Goal: Task Accomplishment & Management: Use online tool/utility

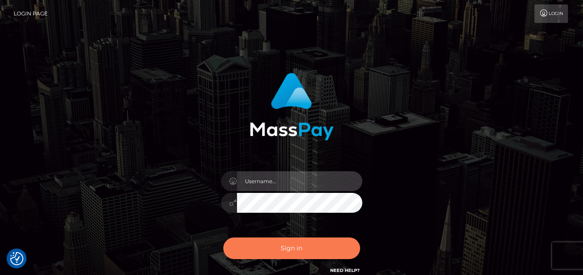
type input "[PERSON_NAME]"
click at [287, 252] on button "Sign in" at bounding box center [291, 248] width 137 height 22
type input "[PERSON_NAME]"
click at [290, 254] on button "Sign in" at bounding box center [291, 248] width 137 height 22
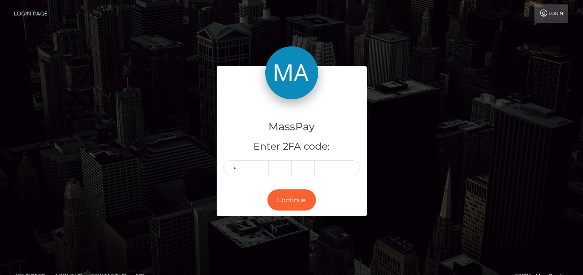
type input "2"
type input "7"
type input "8"
type input "0"
type input "5"
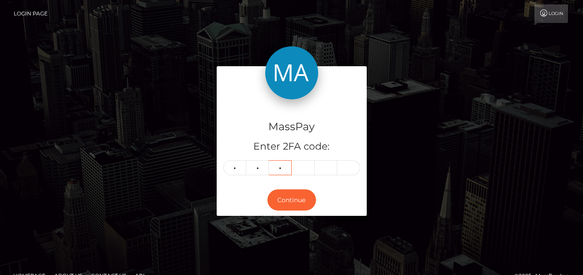
type input "4"
type input "5"
type input "8"
type input "5"
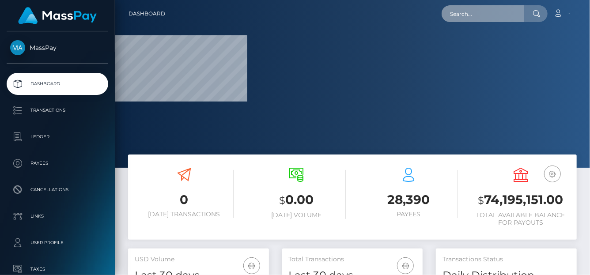
click at [485, 14] on input "text" at bounding box center [482, 13] width 83 height 17
paste input "hnlsPJpvfVcCGbsQKTv7FWS0Ck12"
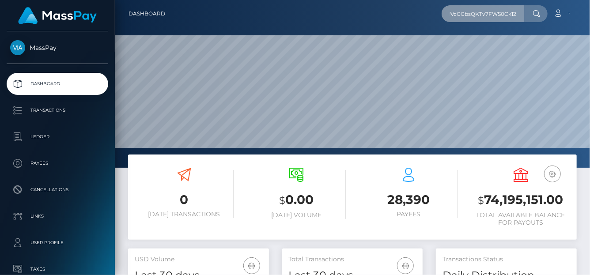
scroll to position [168, 475]
type input "hnlsPJpvfVcCGbsQKTv7FWS0Ck12"
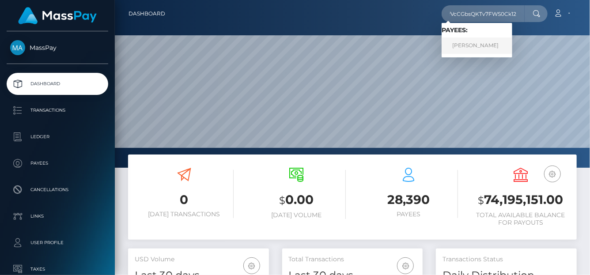
scroll to position [0, 0]
click at [473, 43] on link "SHELBIE NICOLE DIMOND" at bounding box center [476, 46] width 71 height 16
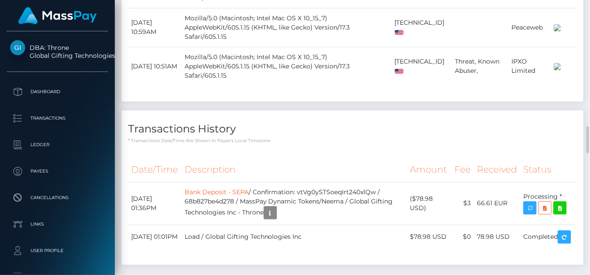
scroll to position [2515, 0]
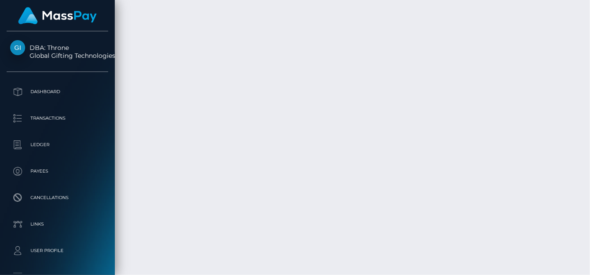
click at [527, 160] on div "Force status update" at bounding box center [525, 156] width 64 height 16
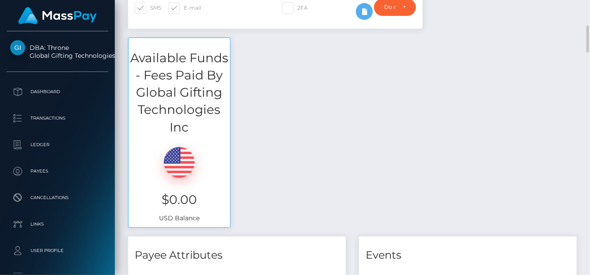
scroll to position [0, 0]
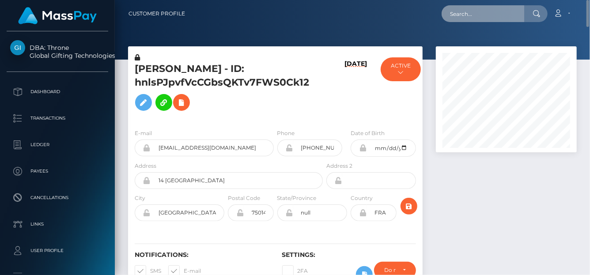
click at [463, 13] on input "text" at bounding box center [482, 13] width 83 height 17
paste input "Hi Vanessa,"
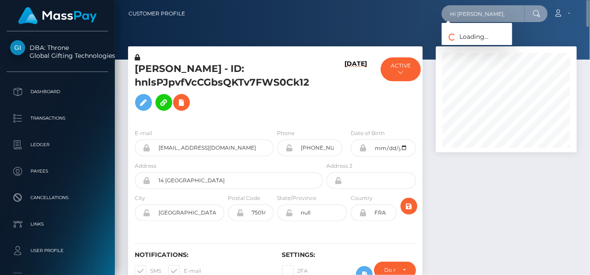
drag, startPoint x: 480, startPoint y: 15, endPoint x: 437, endPoint y: 16, distance: 43.7
click at [437, 16] on div "Hi Vanessa, Loading... Loading... Account Edit Profile Logout" at bounding box center [384, 13] width 384 height 19
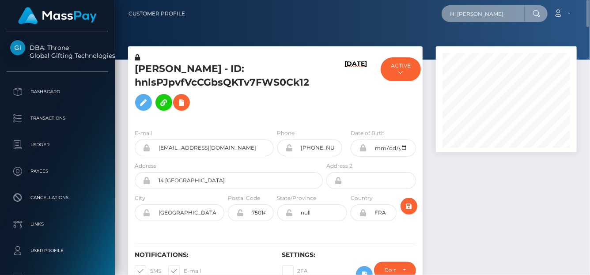
paste input "vschuetz.mail@gmail.com"
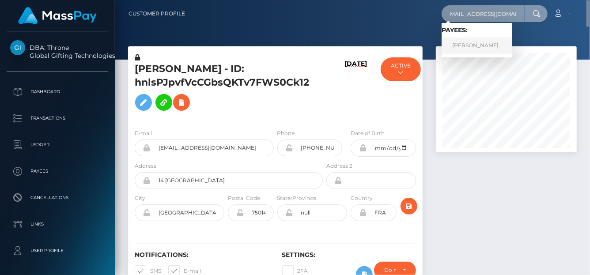
type input "vschuetz.mail@gmail.com"
click at [467, 47] on link "VANESSA SCHUTZ" at bounding box center [476, 46] width 71 height 16
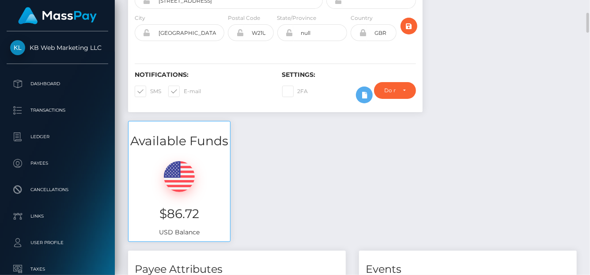
scroll to position [90, 0]
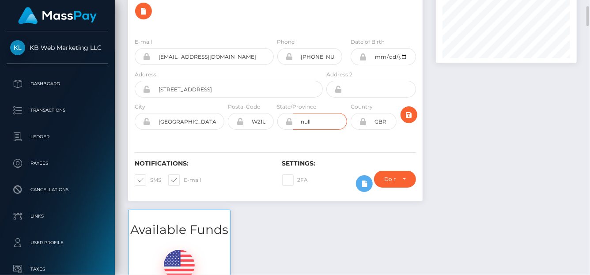
click at [322, 119] on input "null" at bounding box center [320, 121] width 54 height 17
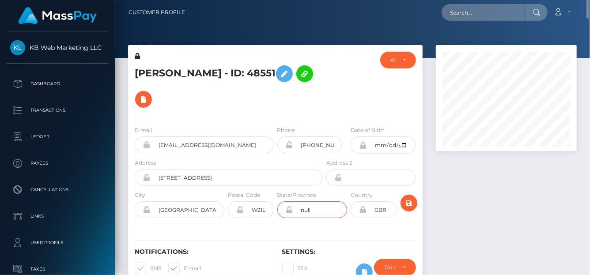
scroll to position [0, 0]
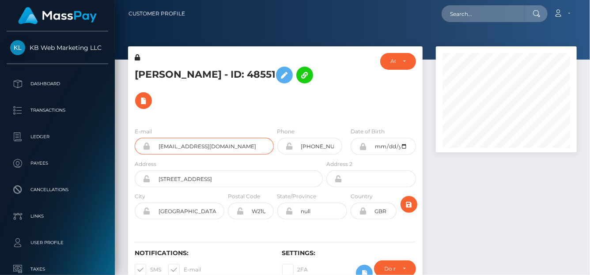
drag, startPoint x: 249, startPoint y: 143, endPoint x: 101, endPoint y: 3, distance: 204.2
drag, startPoint x: 141, startPoint y: 66, endPoint x: 136, endPoint y: 74, distance: 9.7
click at [136, 74] on h5 "VANESSA SCHUTZ - ID: 48551" at bounding box center [226, 87] width 183 height 51
click at [151, 70] on h5 "VANESSA SCHUTZ - ID: 48551" at bounding box center [226, 87] width 183 height 51
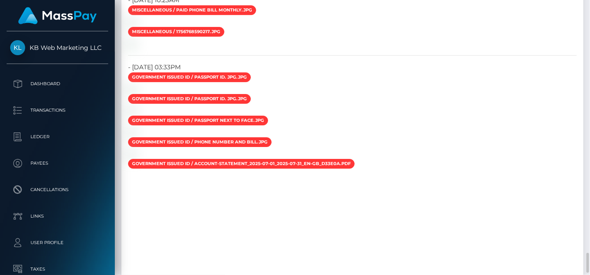
scroll to position [1636, 0]
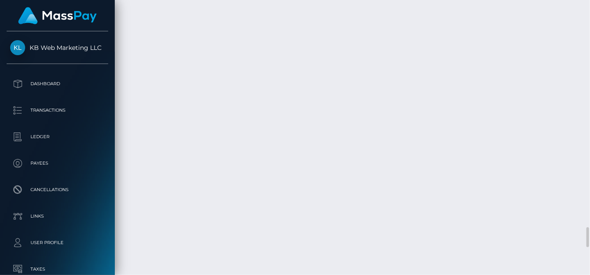
scroll to position [3006, 0]
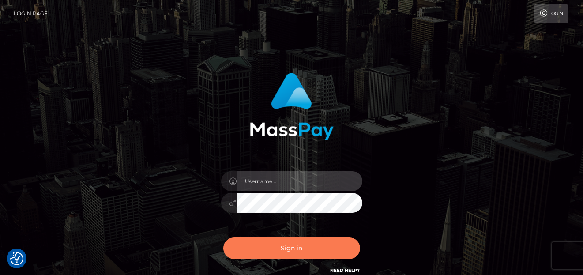
type input "denise"
click at [274, 245] on button "Sign in" at bounding box center [291, 248] width 137 height 22
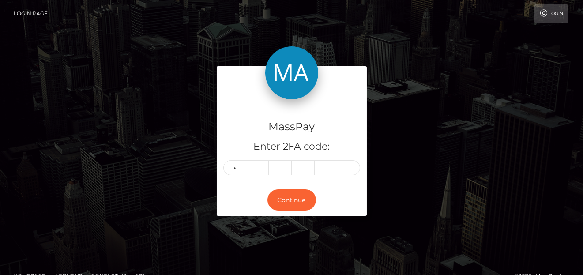
type input "3"
type input "0"
type input "5"
type input "7"
type input "3"
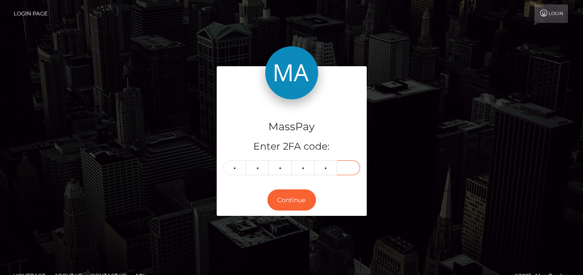
type input "4"
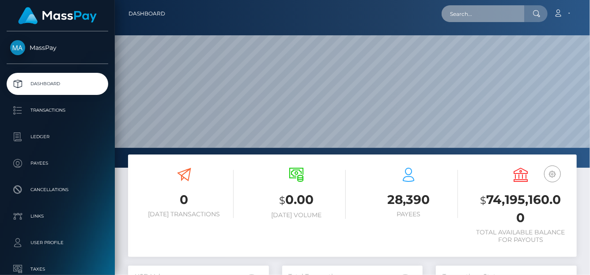
click at [471, 7] on input "text" at bounding box center [482, 13] width 83 height 17
paste input "0rHGw6Ey"
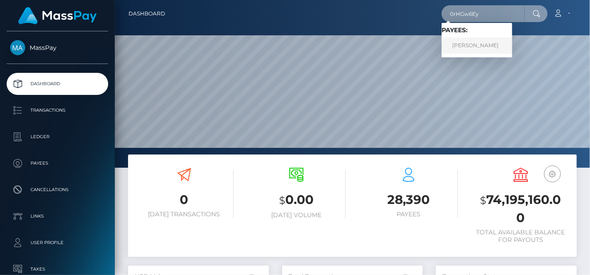
type input "0rHGw6Ey"
click at [483, 43] on link "Lara Bolzi" at bounding box center [476, 46] width 71 height 16
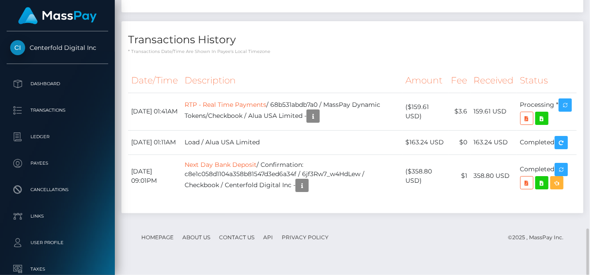
scroll to position [106, 141]
click at [527, 122] on body "Centerfold Digital Inc Dashboard Transactions Ledger Payees Links" at bounding box center [295, 137] width 590 height 275
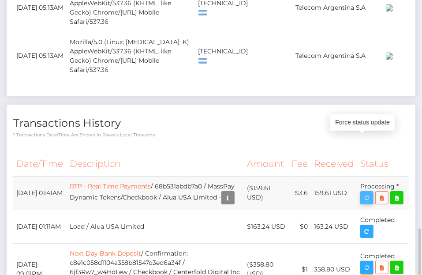
scroll to position [106, 123]
click at [368, 192] on icon "button" at bounding box center [367, 197] width 11 height 11
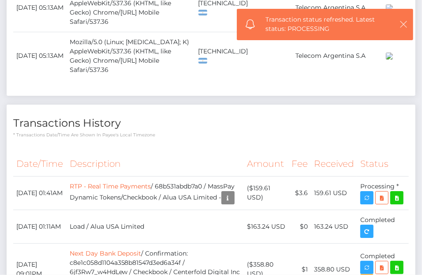
click at [408, 23] on icon "button" at bounding box center [403, 24] width 9 height 9
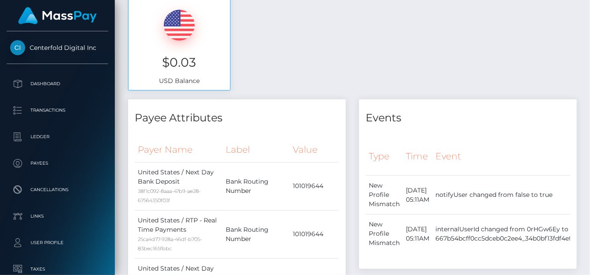
scroll to position [0, 0]
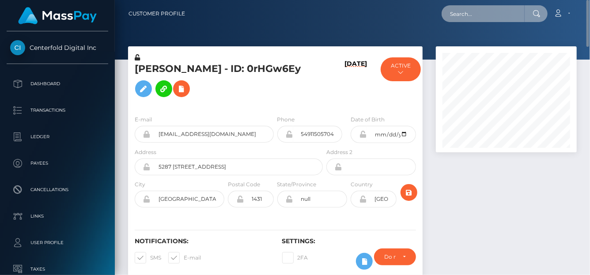
click at [464, 10] on input "text" at bounding box center [482, 13] width 83 height 17
paste input "kydexey@gmail.com"
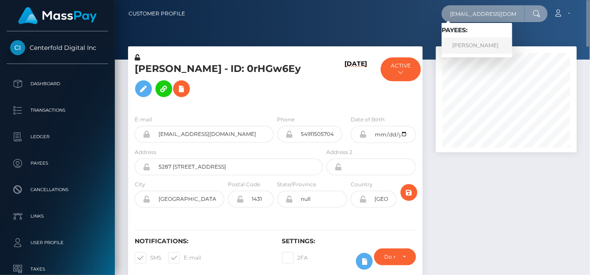
type input "kydexey@gmail.com"
click at [498, 46] on link "KYIER KRISTOPHER MUHAMMAD" at bounding box center [476, 46] width 71 height 16
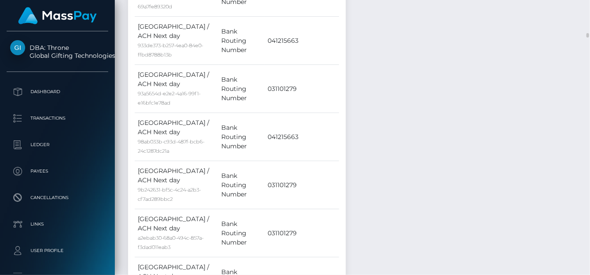
scroll to position [2254, 0]
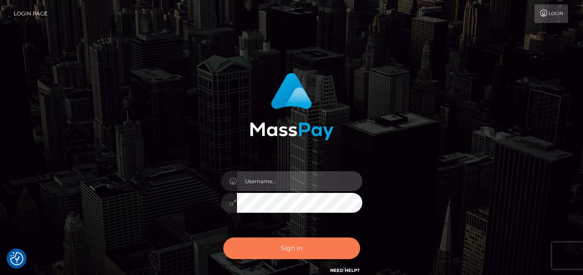
type input "denise"
click at [300, 247] on button "Sign in" at bounding box center [291, 248] width 137 height 22
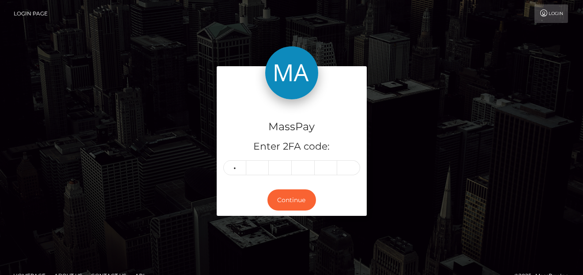
type input "5"
type input "4"
type input "7"
type input "6"
type input "0"
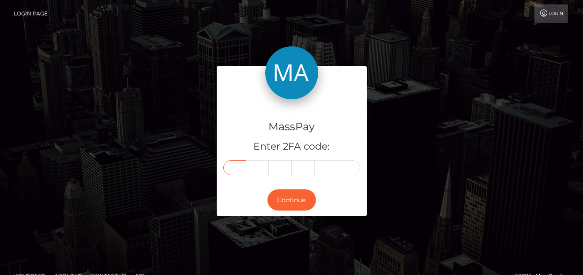
type input "5"
type input "4"
type input "7"
type input "6"
type input "0"
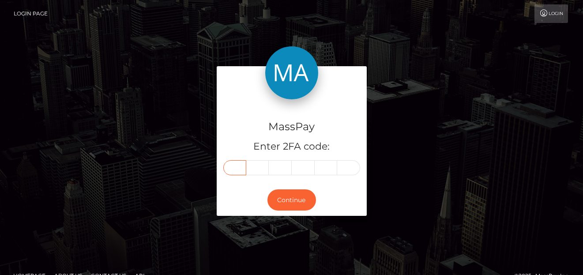
type input "5"
type input "4"
type input "7"
type input "6"
type input "0"
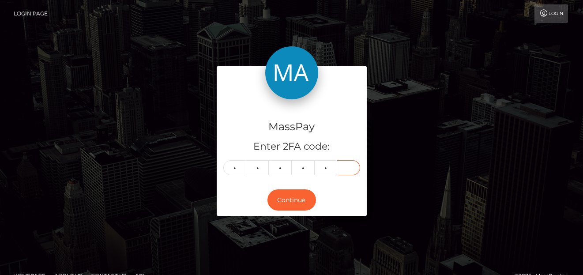
type input "2"
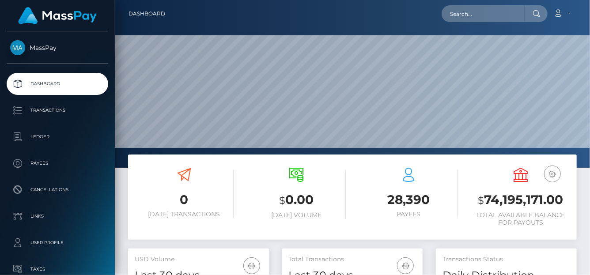
scroll to position [156, 141]
click at [459, 21] on input "text" at bounding box center [482, 13] width 83 height 17
click at [461, 18] on input "text" at bounding box center [482, 13] width 83 height 17
click at [459, 15] on input "text" at bounding box center [482, 13] width 83 height 17
paste input "65df4e64d3f59a2a5902c355-s011hek62b"
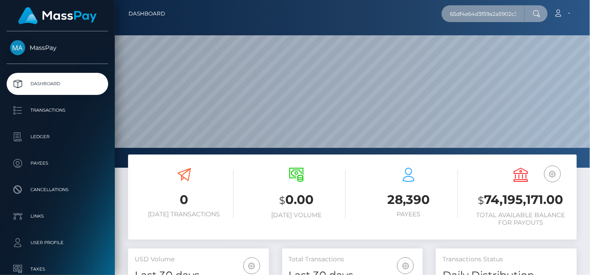
scroll to position [0, 40]
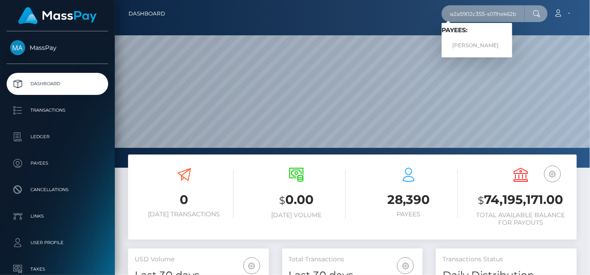
type input "65df4e64d3f59a2a5902c355-s011hek62b"
click at [482, 40] on link "Aylin Gianella" at bounding box center [476, 46] width 71 height 16
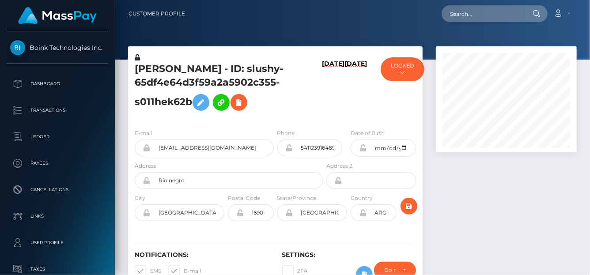
scroll to position [106, 141]
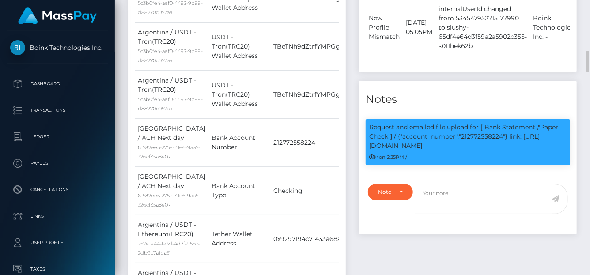
scroll to position [106, 141]
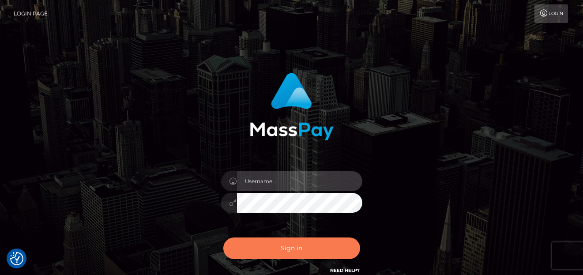
type input "[PERSON_NAME]"
click at [287, 246] on button "Sign in" at bounding box center [291, 248] width 137 height 22
type input "denise"
click at [286, 245] on button "Sign in" at bounding box center [291, 248] width 137 height 22
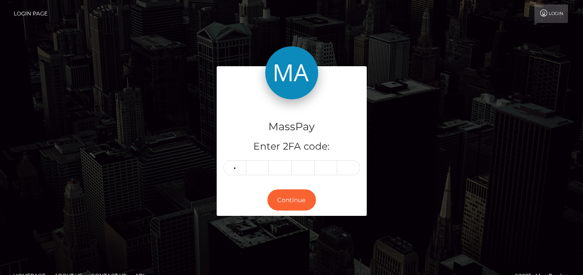
type input "4"
type input "3"
type input "6"
type input "2"
type input "1"
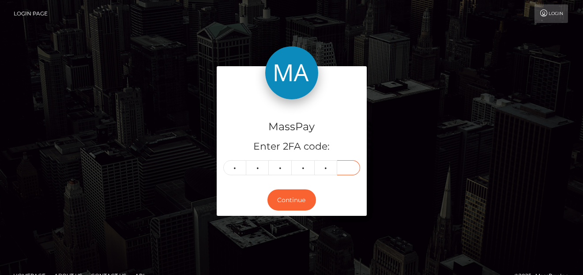
type input "1"
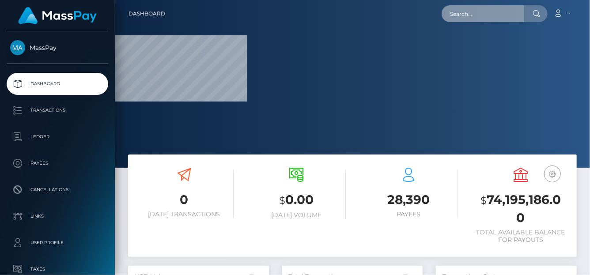
click at [470, 13] on input "text" at bounding box center [482, 13] width 83 height 17
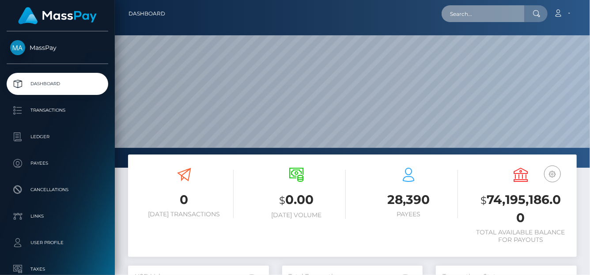
scroll to position [156, 141]
paste input "zureeal@hotmail.com"
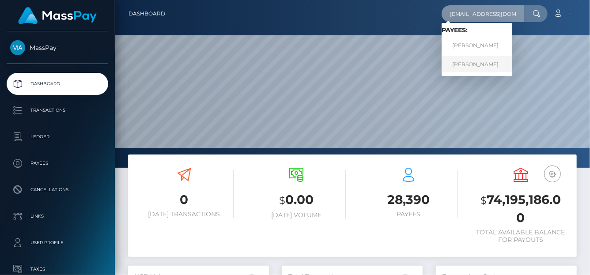
type input "zureeal@hotmail.com"
click at [455, 64] on link "ZOE ROBERTS" at bounding box center [476, 64] width 71 height 16
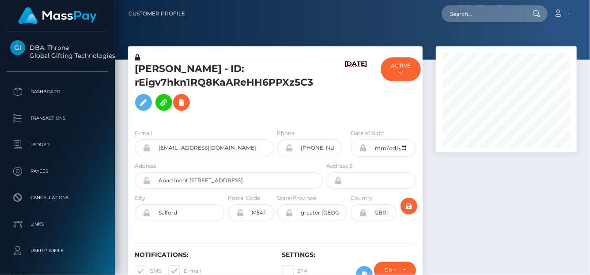
scroll to position [106, 141]
click at [467, 14] on input "text" at bounding box center [482, 13] width 83 height 17
paste input "joannanewson@hotmail.co.uk"
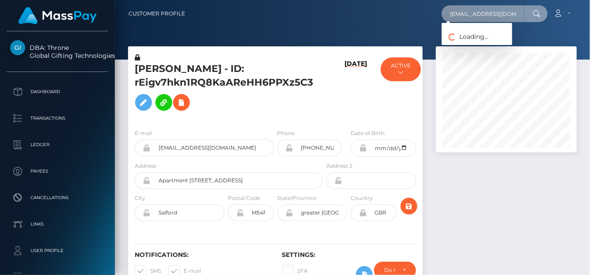
scroll to position [0, 15]
type input "joannanewson@hotmail.co.uk"
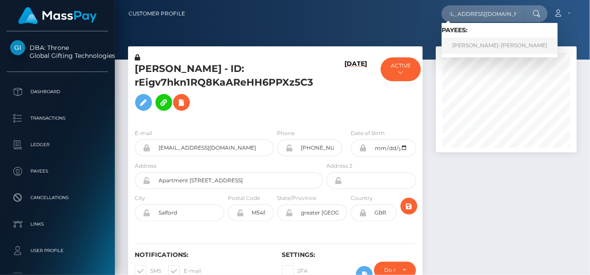
scroll to position [0, 0]
click at [475, 48] on link "JOANNA MEI-HWA NEWSON" at bounding box center [499, 46] width 116 height 16
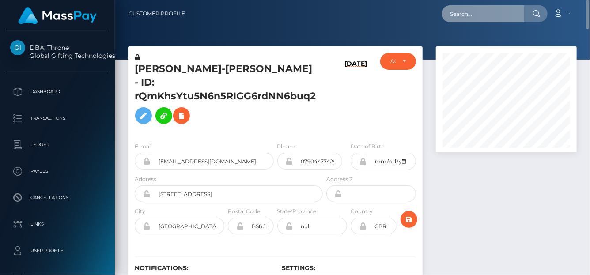
click at [461, 7] on input "text" at bounding box center [482, 13] width 83 height 17
paste input "doodly881@gmail.com"
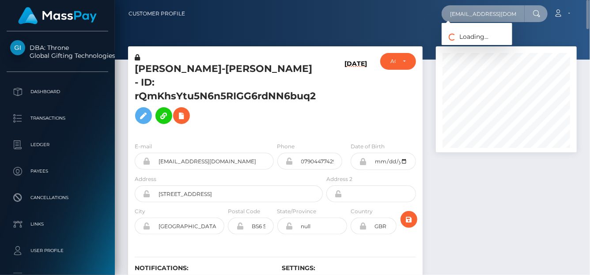
type input "doodly881@gmail.com"
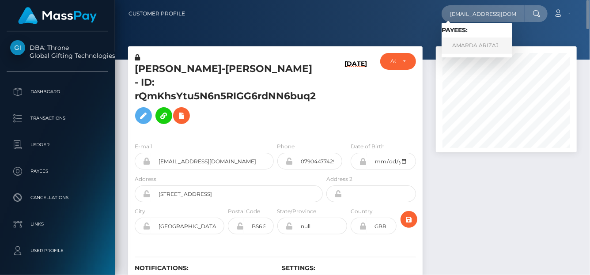
click at [466, 46] on link "AMARDA ARIZAJ" at bounding box center [476, 46] width 71 height 16
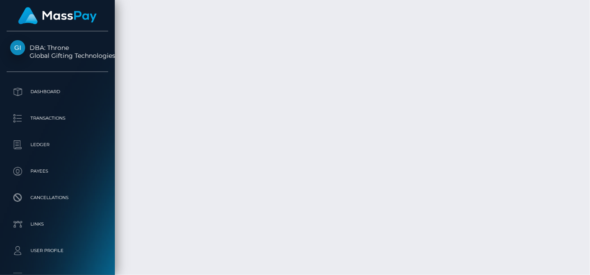
scroll to position [2546, 0]
drag, startPoint x: 448, startPoint y: 152, endPoint x: 424, endPoint y: 153, distance: 23.8
copy td "55.42"
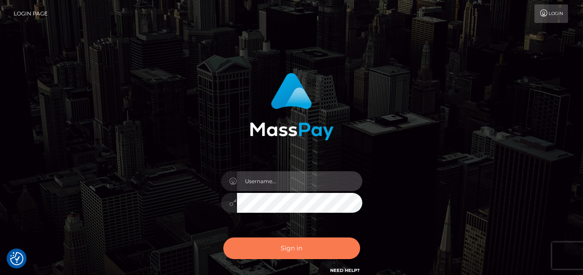
type input "[PERSON_NAME]"
click at [282, 241] on button "Sign in" at bounding box center [291, 248] width 137 height 22
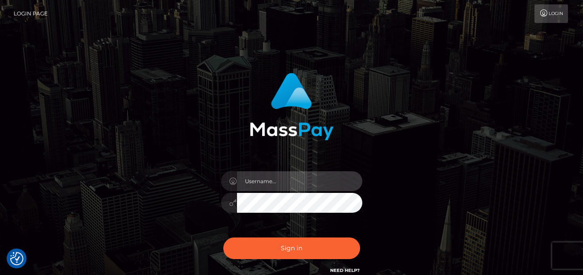
type input "denise"
click at [288, 235] on div "Sign in Need Help?" at bounding box center [292, 251] width 154 height 39
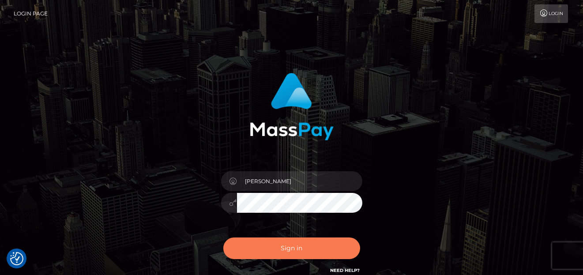
click at [284, 245] on button "Sign in" at bounding box center [291, 248] width 137 height 22
click at [277, 254] on button "Sign in" at bounding box center [291, 248] width 137 height 22
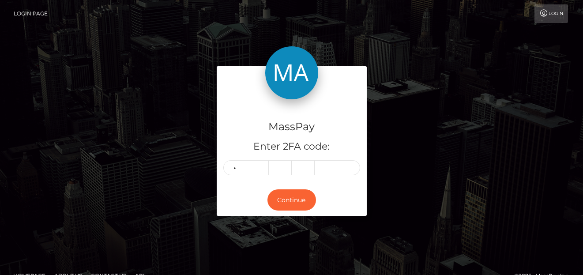
type input "3"
type input "6"
type input "9"
type input "4"
type input "5"
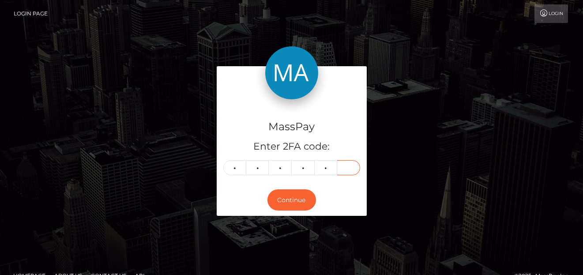
type input "9"
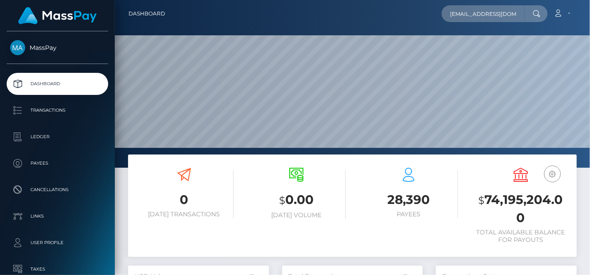
scroll to position [156, 141]
drag, startPoint x: 453, startPoint y: 20, endPoint x: 459, endPoint y: 19, distance: 5.9
click at [459, 19] on input "[EMAIL_ADDRESS][DOMAIN_NAME]" at bounding box center [482, 13] width 83 height 17
type input "[EMAIL_ADDRESS][DOMAIN_NAME]"
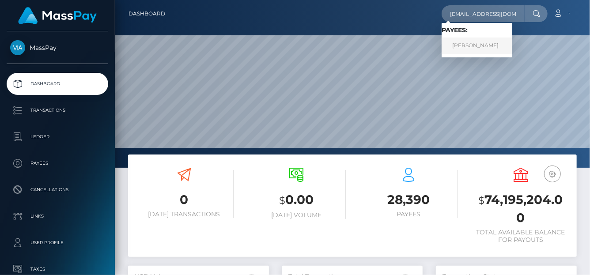
click at [471, 42] on link "KYIER KRISTOPHER MUHAMMAD" at bounding box center [476, 46] width 71 height 16
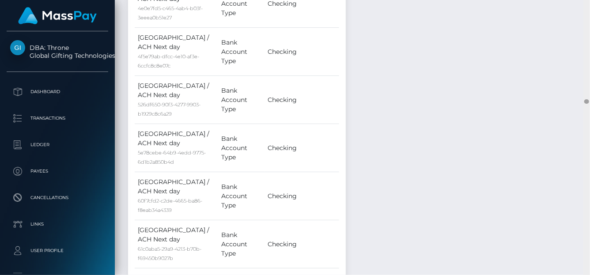
scroll to position [6198, 0]
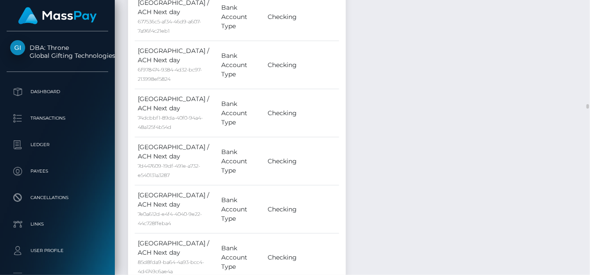
drag, startPoint x: 587, startPoint y: 103, endPoint x: 583, endPoint y: 117, distance: 14.4
click at [589, 135] on div at bounding box center [586, 137] width 7 height 275
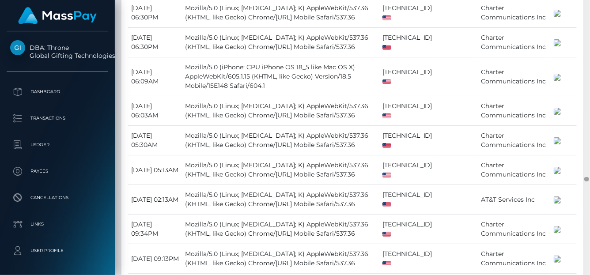
scroll to position [10711, 0]
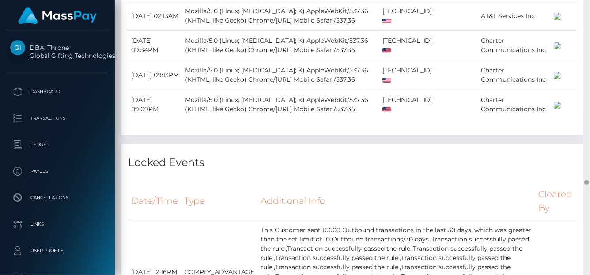
drag, startPoint x: 585, startPoint y: 105, endPoint x: 587, endPoint y: 181, distance: 76.0
click at [587, 181] on div at bounding box center [586, 182] width 5 height 4
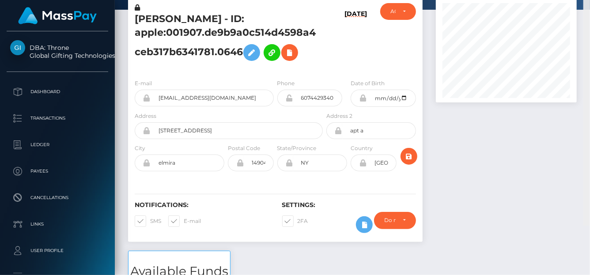
scroll to position [0, 0]
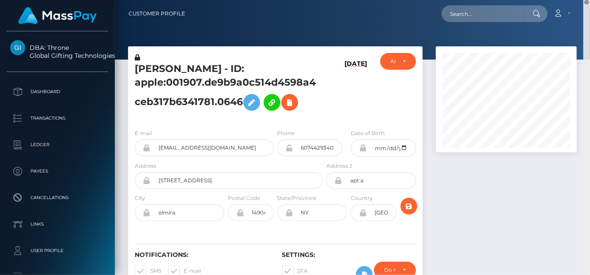
drag, startPoint x: 587, startPoint y: 135, endPoint x: 557, endPoint y: -21, distance: 158.8
click at [557, 0] on html "DBA: Throne Global Gifting Technologies Inc Dashboard Transactions Ledger Payee…" at bounding box center [295, 137] width 590 height 275
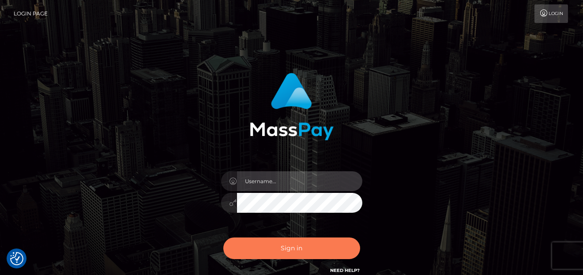
type input "denise"
click at [248, 248] on button "Sign in" at bounding box center [291, 248] width 137 height 22
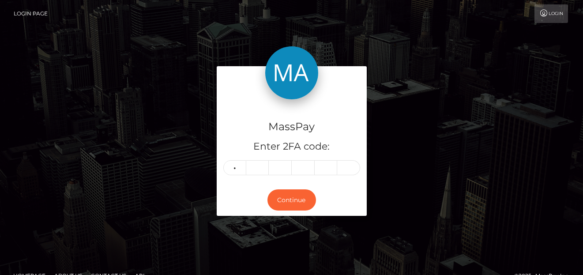
type input "2"
type input "6"
type input "8"
type input "7"
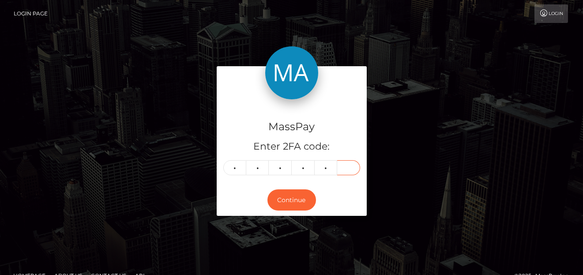
type input "1"
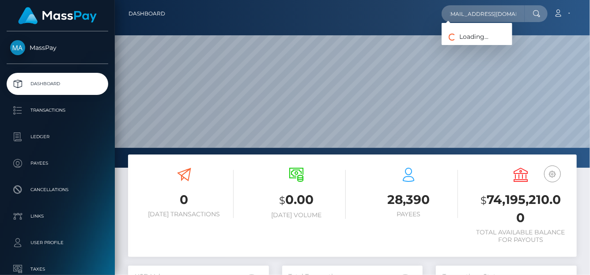
scroll to position [156, 141]
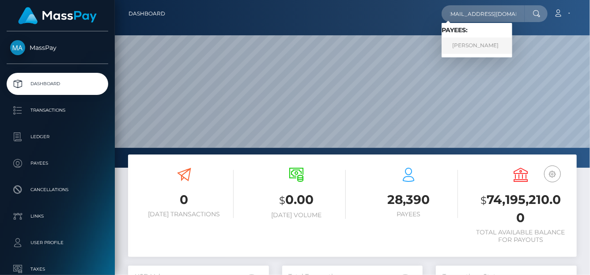
type input "[EMAIL_ADDRESS][DOMAIN_NAME]"
click at [476, 44] on link "[PERSON_NAME]" at bounding box center [476, 46] width 71 height 16
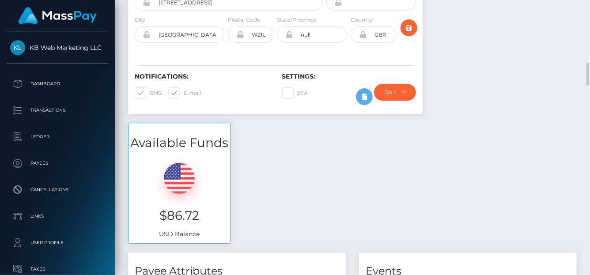
scroll to position [265, 0]
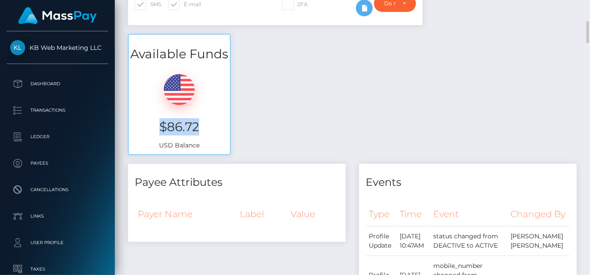
drag, startPoint x: 203, startPoint y: 128, endPoint x: 154, endPoint y: 127, distance: 49.0
click at [154, 127] on h3 "$86.72" at bounding box center [179, 126] width 88 height 17
copy h3 "$86.72"
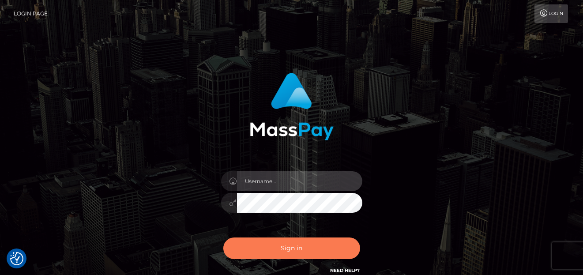
type input "denise"
click at [311, 251] on button "Sign in" at bounding box center [291, 248] width 137 height 22
type input "[PERSON_NAME]"
click at [280, 258] on button "Sign in" at bounding box center [291, 248] width 137 height 22
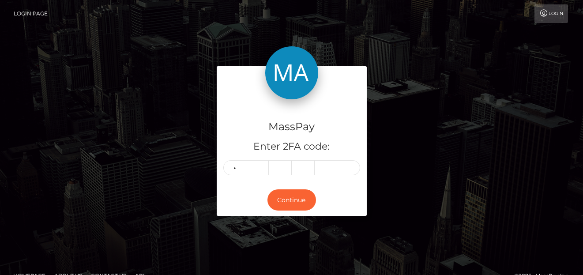
type input "8"
type input "5"
type input "4"
type input "6"
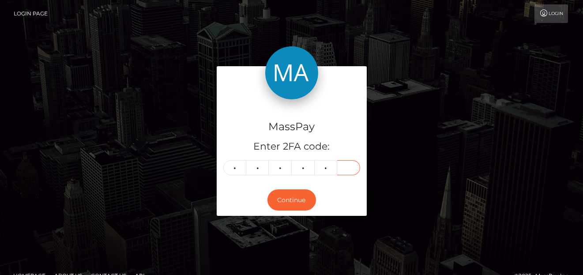
type input "9"
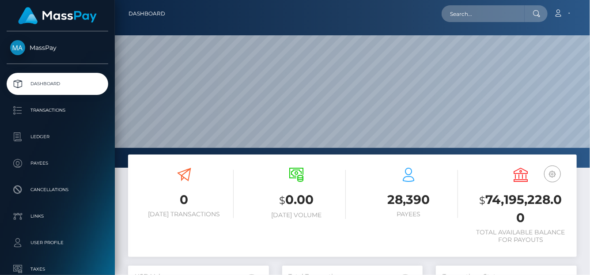
scroll to position [156, 141]
click at [456, 12] on input "text" at bounding box center [482, 13] width 83 height 17
paste input "[EMAIL_ADDRESS][DOMAIN_NAME]"
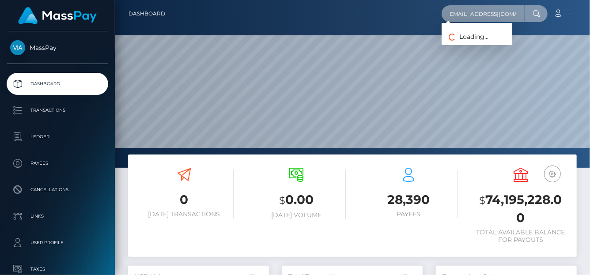
type input "[EMAIL_ADDRESS][DOMAIN_NAME]"
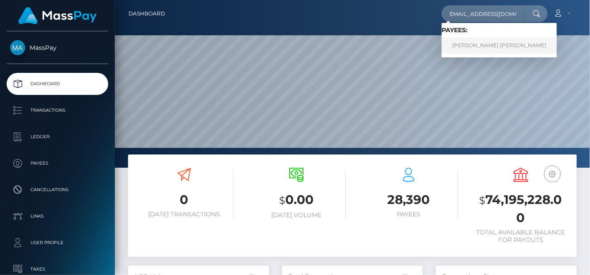
click at [464, 49] on link "Iris Yesica Pereyra" at bounding box center [498, 46] width 115 height 16
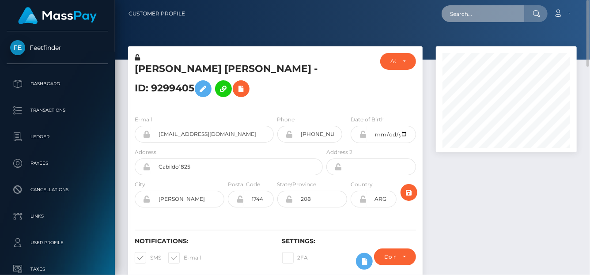
click at [461, 10] on input "text" at bounding box center [482, 13] width 83 height 17
paste input "[EMAIL_ADDRESS][DOMAIN_NAME]"
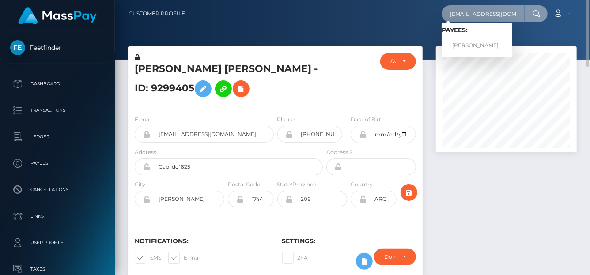
type input "[EMAIL_ADDRESS][DOMAIN_NAME]"
click at [472, 47] on link "[PERSON_NAME]" at bounding box center [476, 46] width 71 height 16
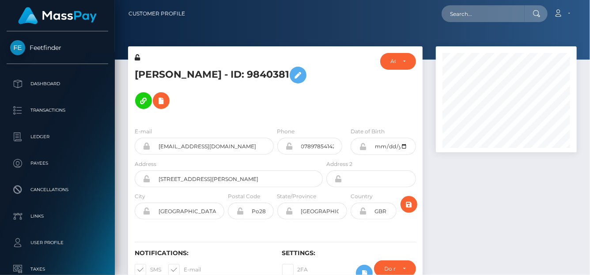
scroll to position [106, 141]
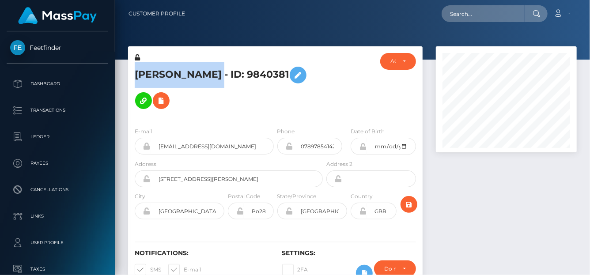
drag, startPoint x: 203, startPoint y: 72, endPoint x: 136, endPoint y: 74, distance: 67.1
click at [136, 74] on h5 "[PERSON_NAME] - ID: 9840381" at bounding box center [226, 87] width 183 height 51
copy h5 "[PERSON_NAME]"
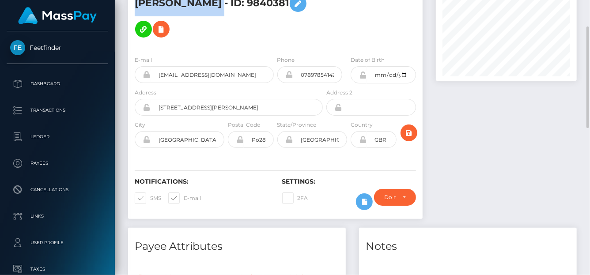
scroll to position [0, 0]
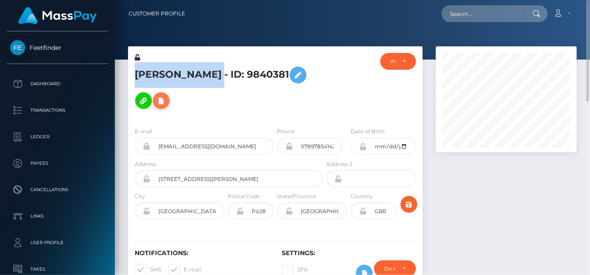
click at [156, 104] on icon at bounding box center [161, 100] width 11 height 11
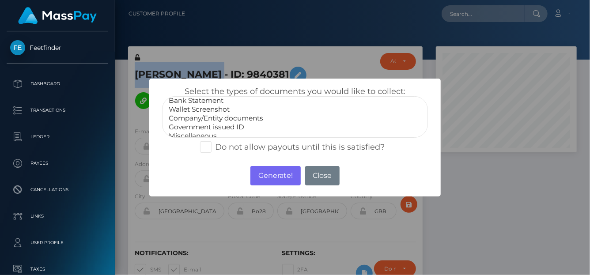
scroll to position [17, 0]
select select "Government issued ID"
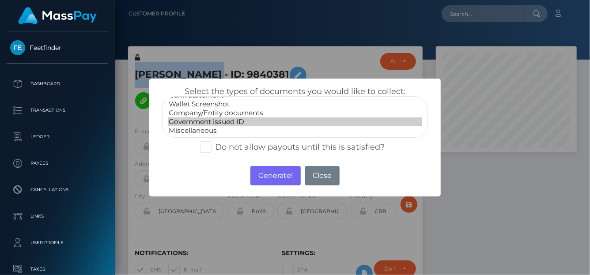
click at [224, 120] on option "Government issued ID" at bounding box center [295, 121] width 254 height 9
click at [281, 177] on button "Generate!" at bounding box center [275, 175] width 50 height 19
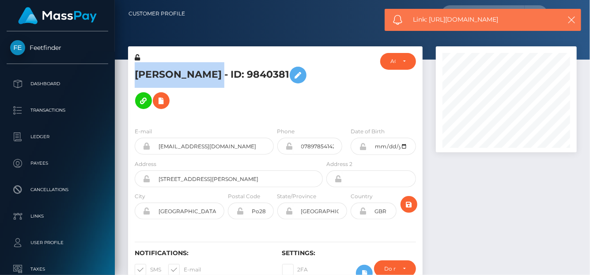
drag, startPoint x: 523, startPoint y: 24, endPoint x: 430, endPoint y: 23, distance: 92.3
click at [430, 23] on span "Link: [URL][DOMAIN_NAME]" at bounding box center [484, 19] width 142 height 9
copy span "[URL][DOMAIN_NAME]"
